Goal: Information Seeking & Learning: Learn about a topic

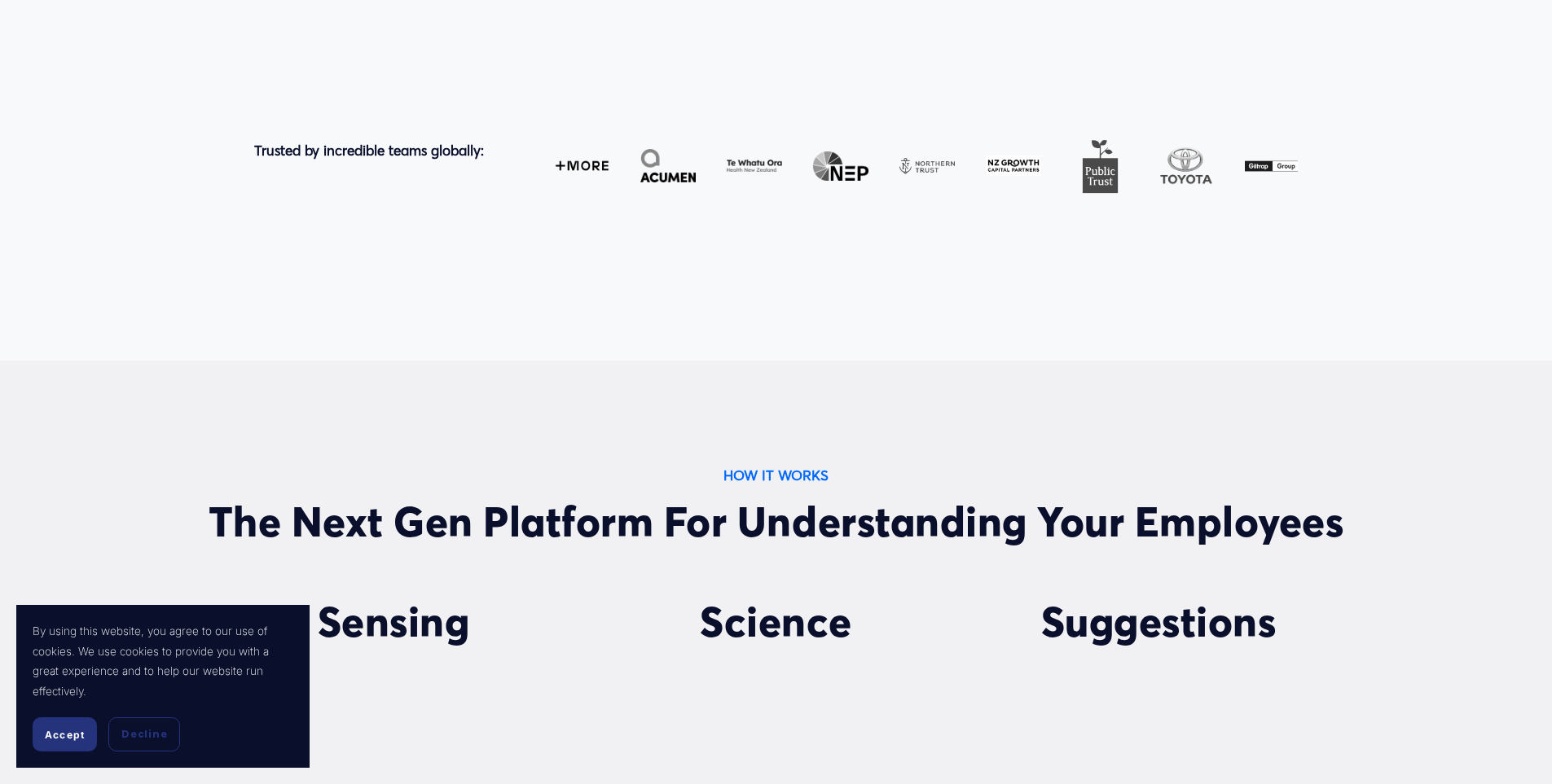
scroll to position [977, 0]
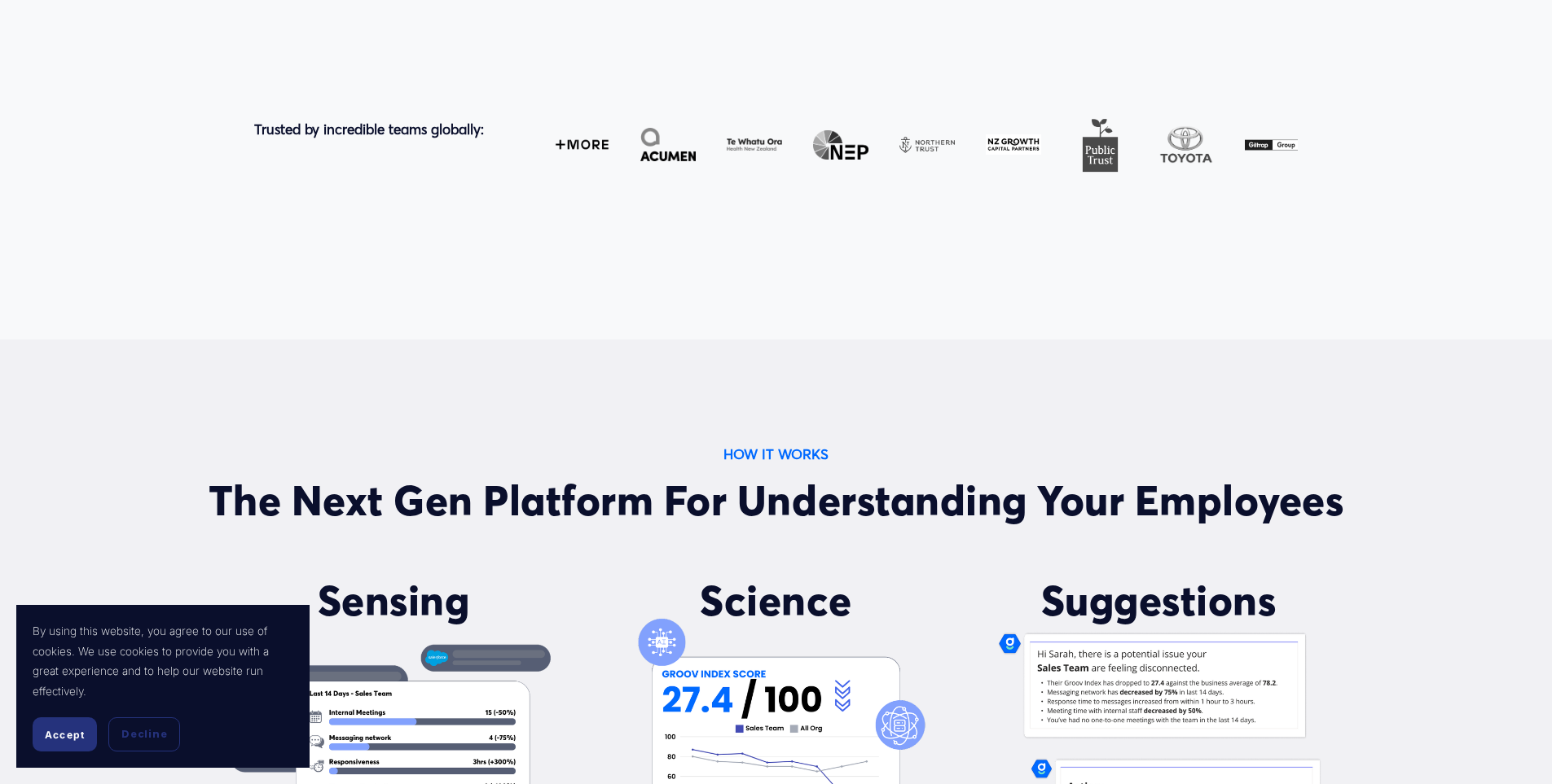
click at [59, 729] on span "Accept" at bounding box center [64, 734] width 40 height 12
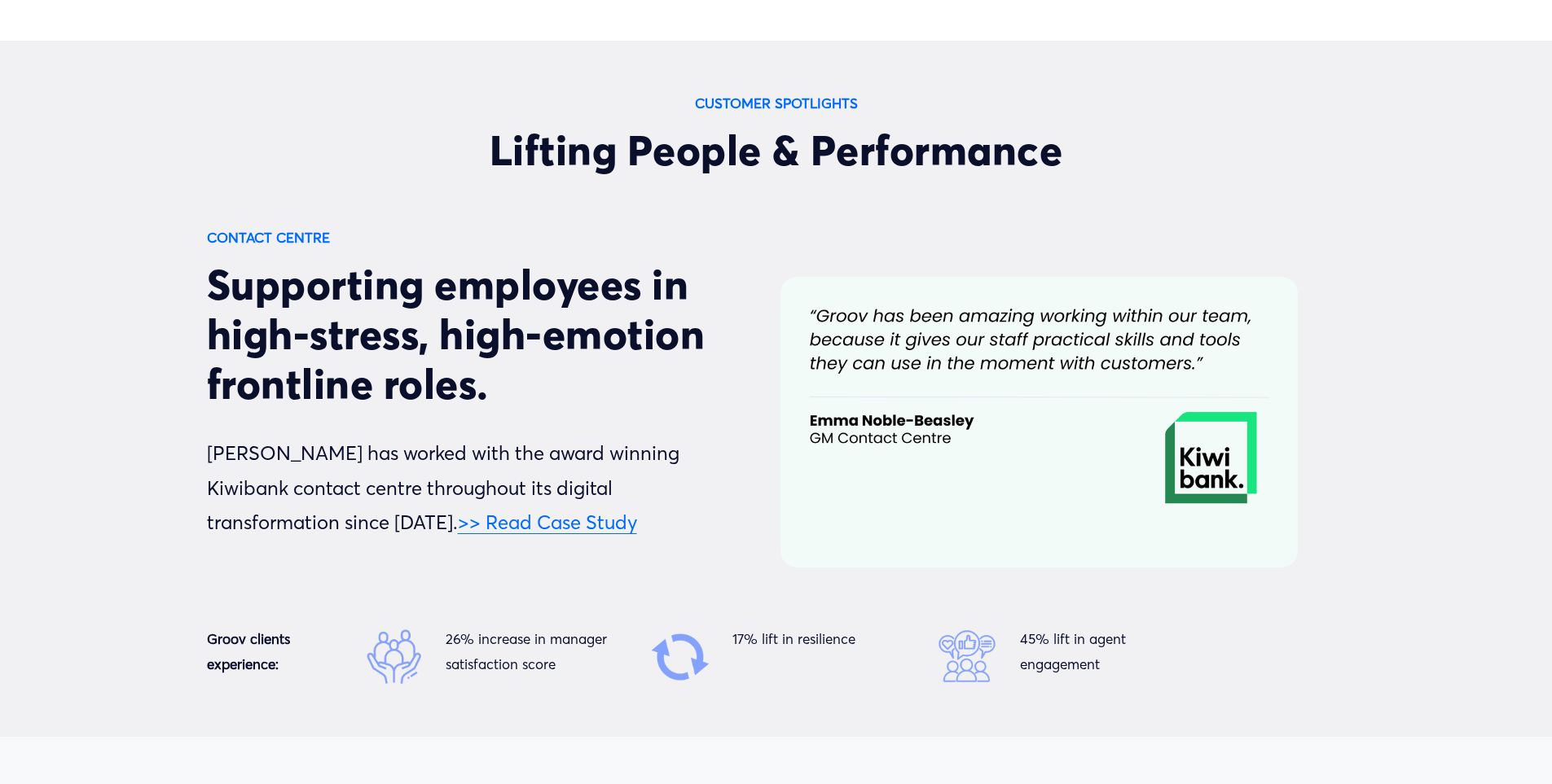
scroll to position [5537, 0]
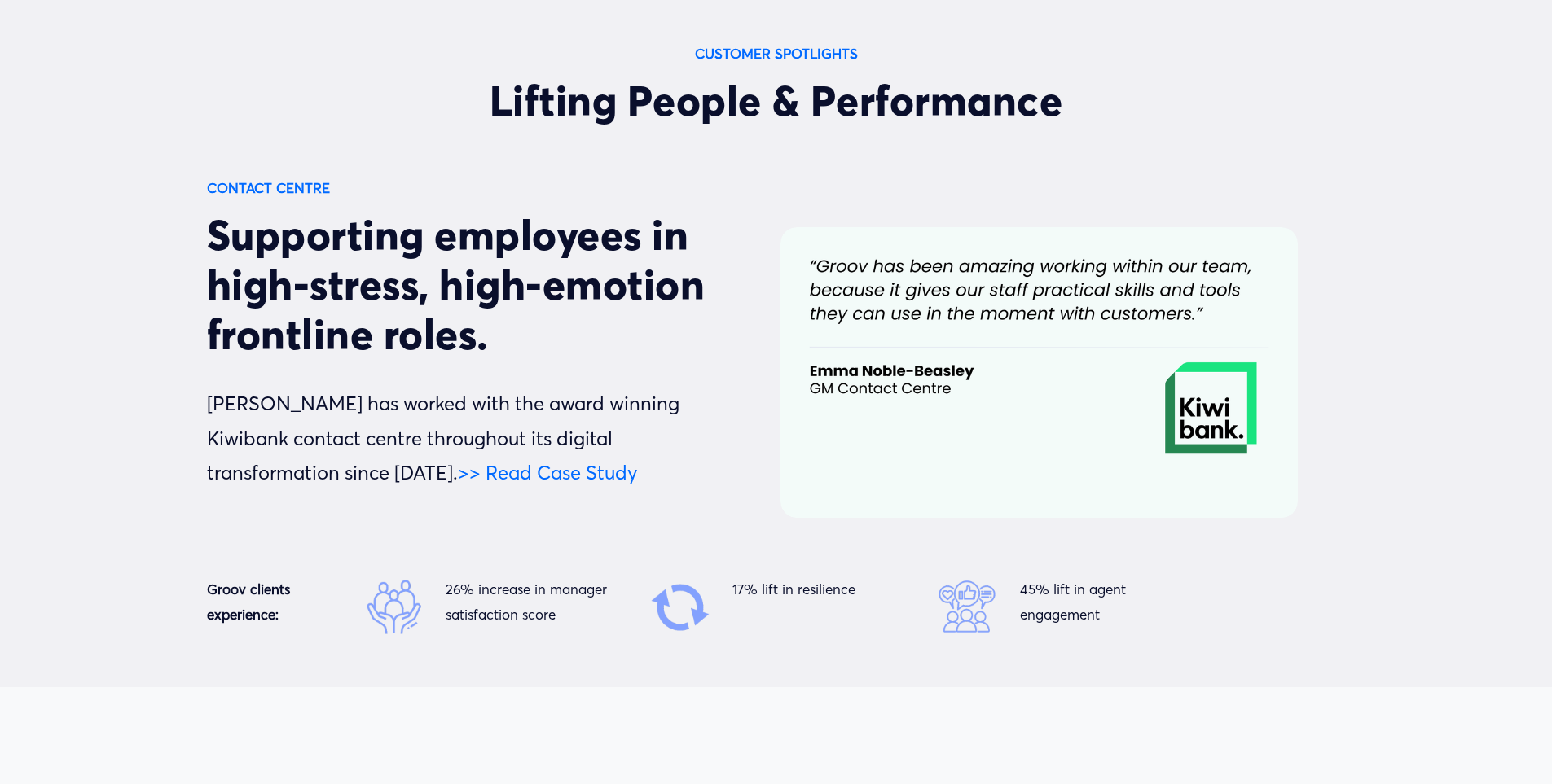
click at [457, 479] on link ">> Read Case Study" at bounding box center [547, 473] width 180 height 24
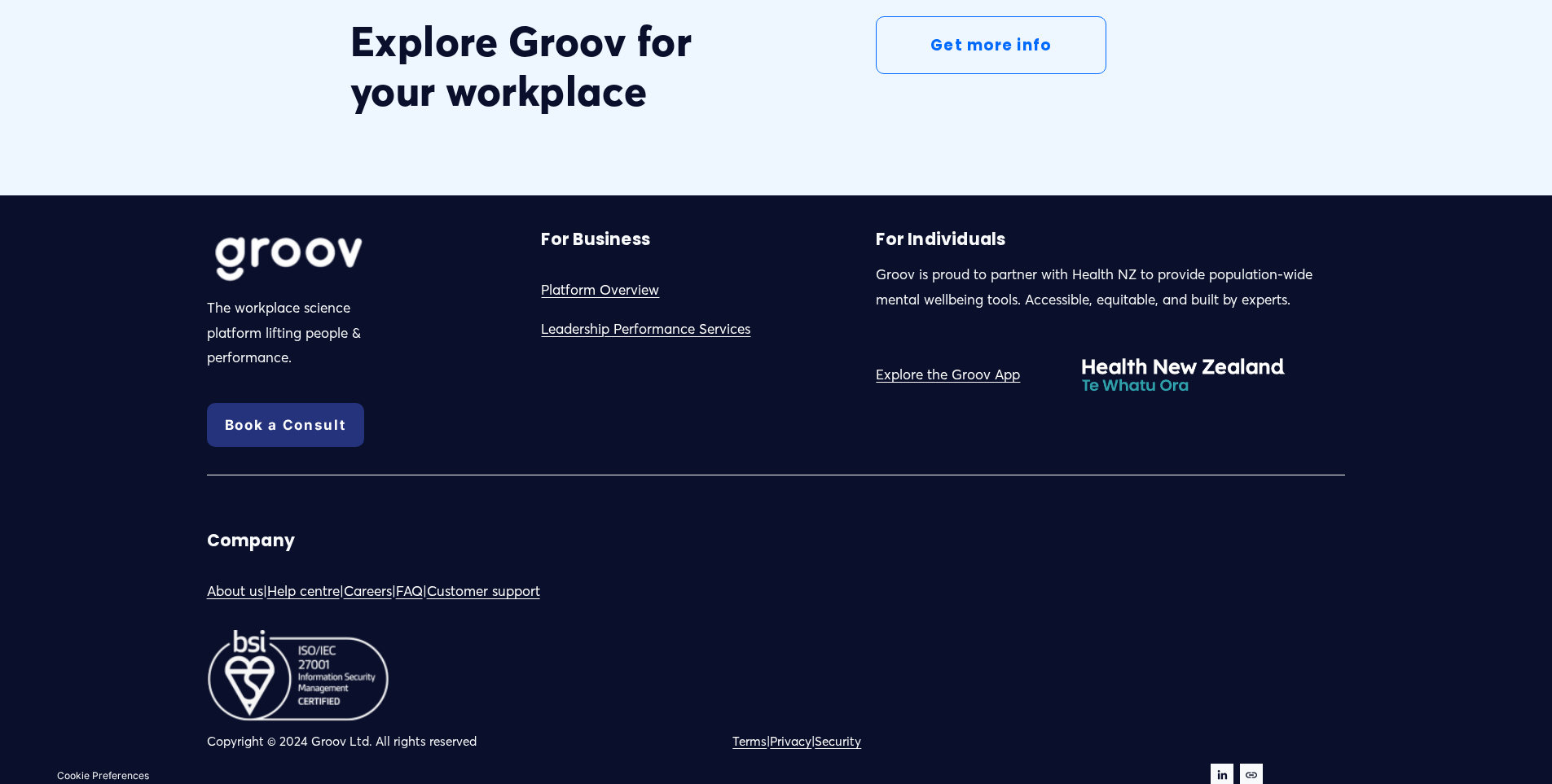
scroll to position [4838, 0]
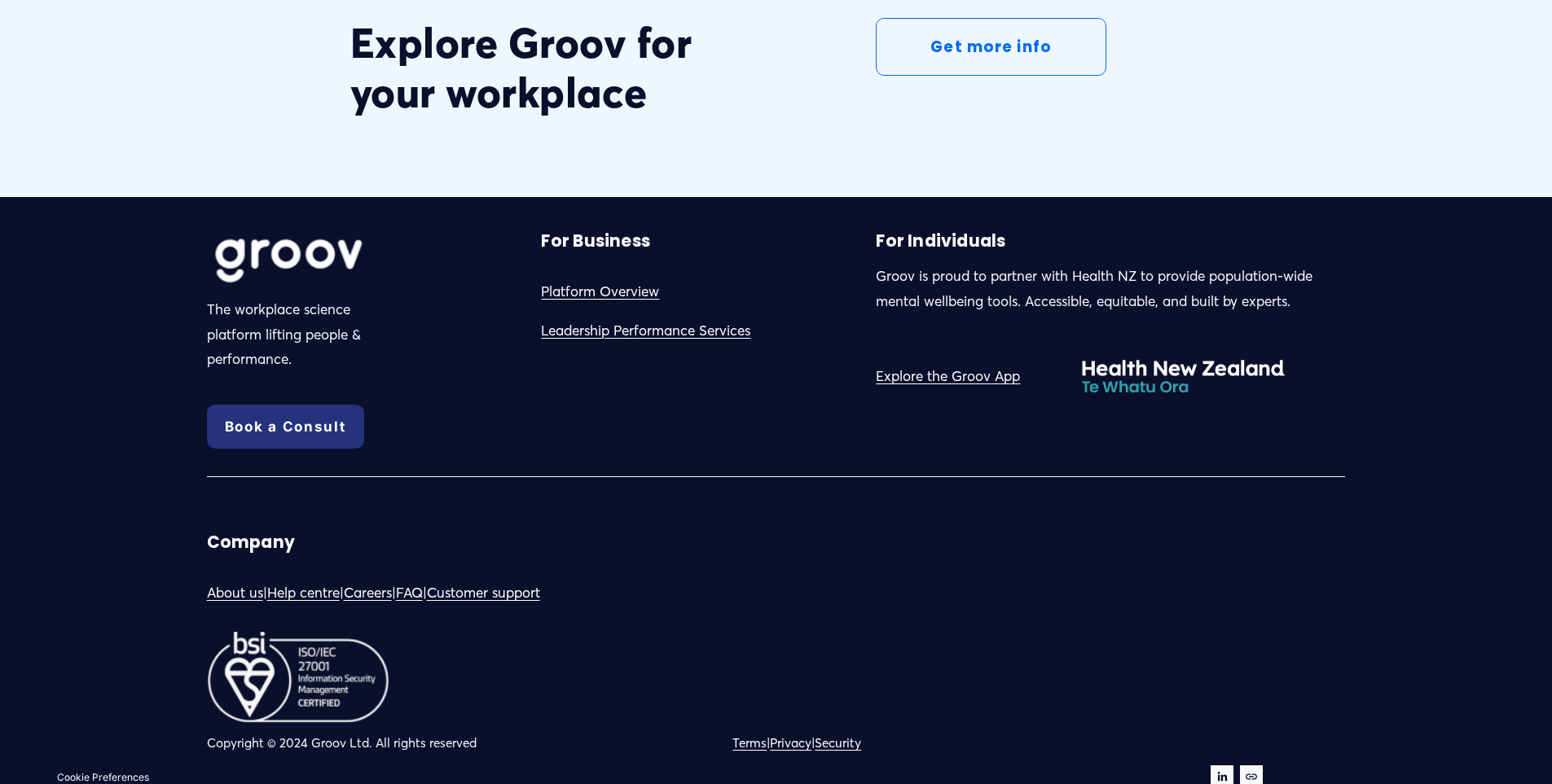
click at [578, 282] on link "Platform Overview" at bounding box center [600, 292] width 118 height 25
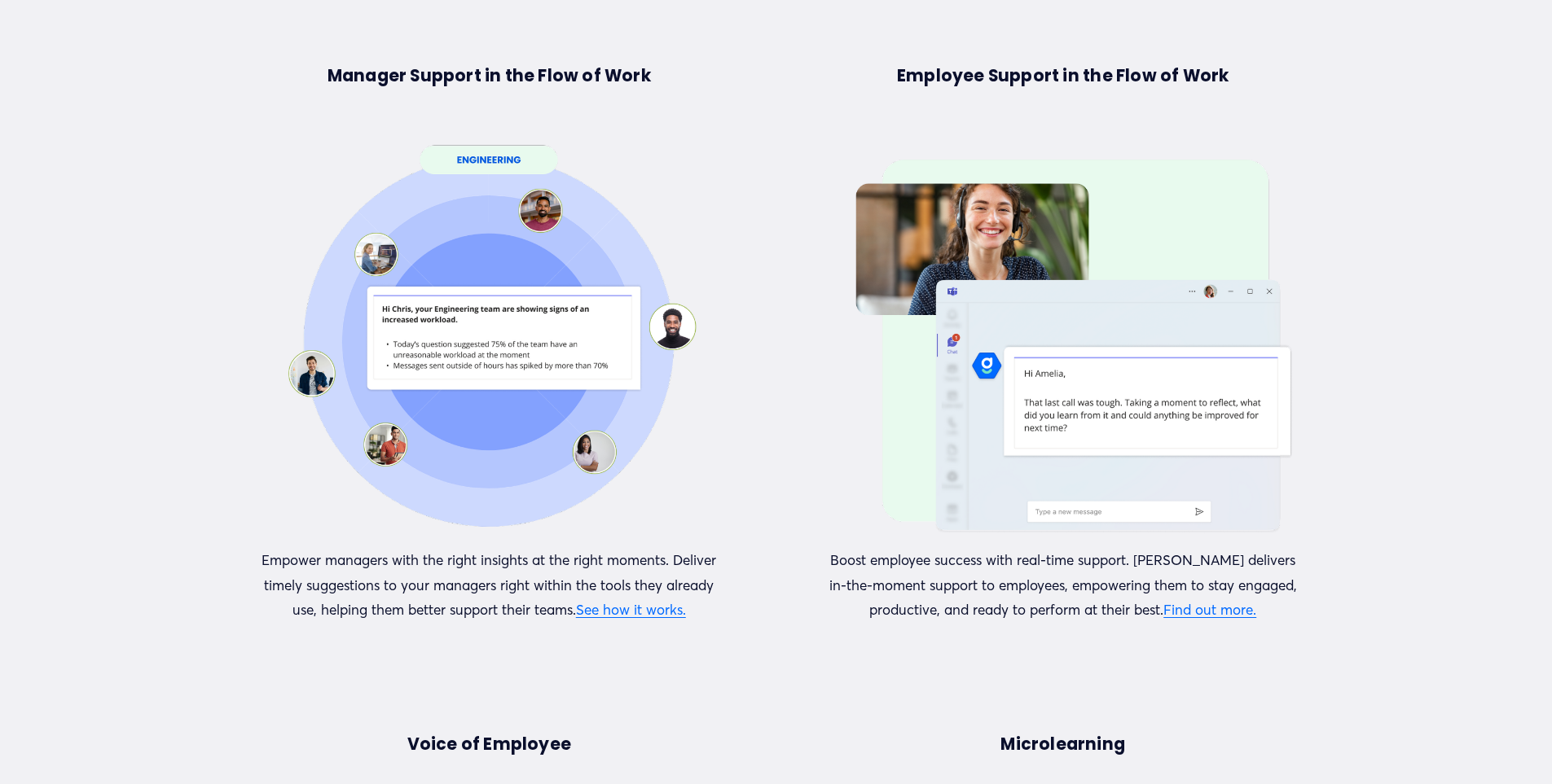
scroll to position [1629, 0]
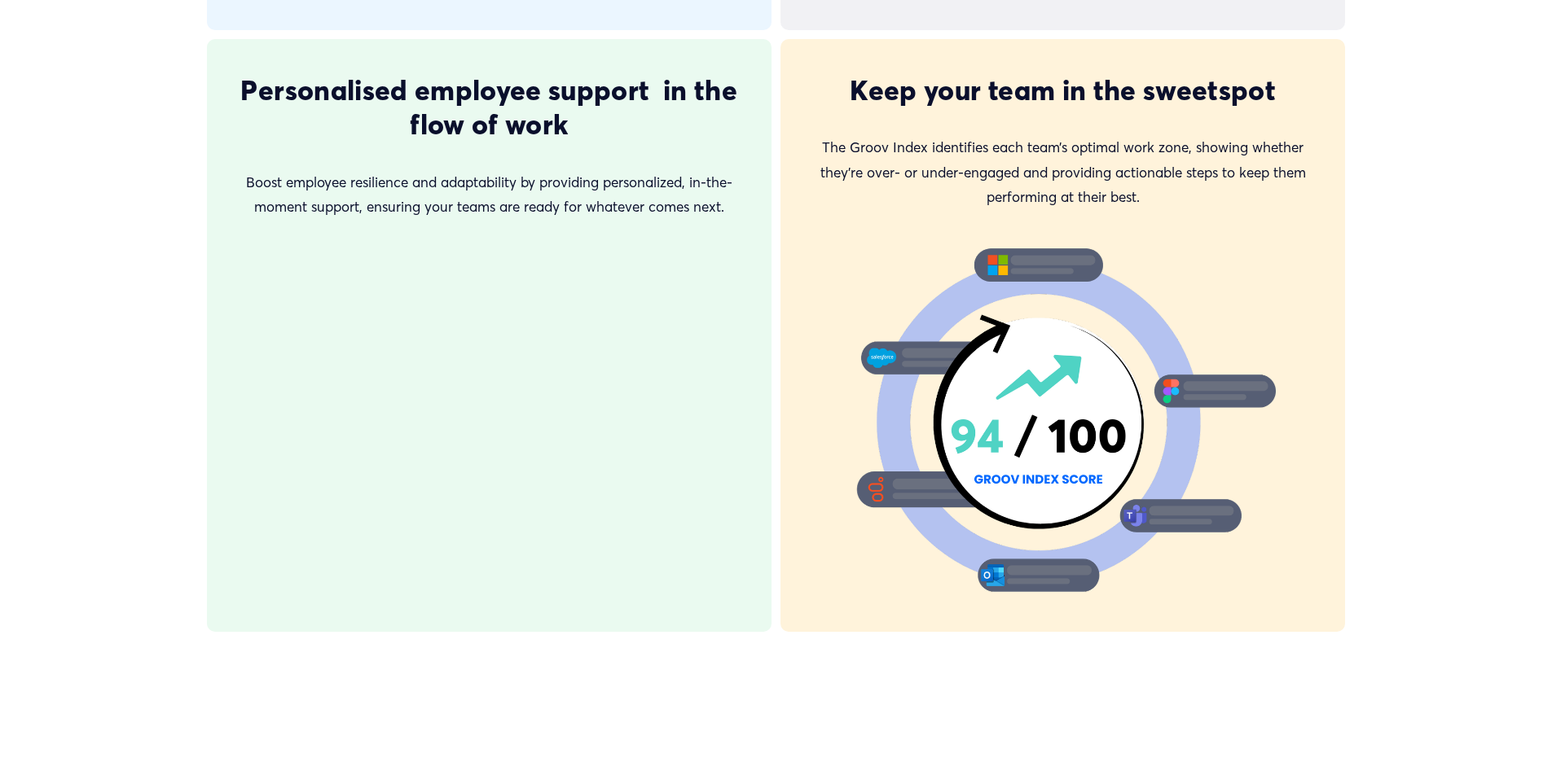
scroll to position [4153, 0]
